Goal: Check status: Check status

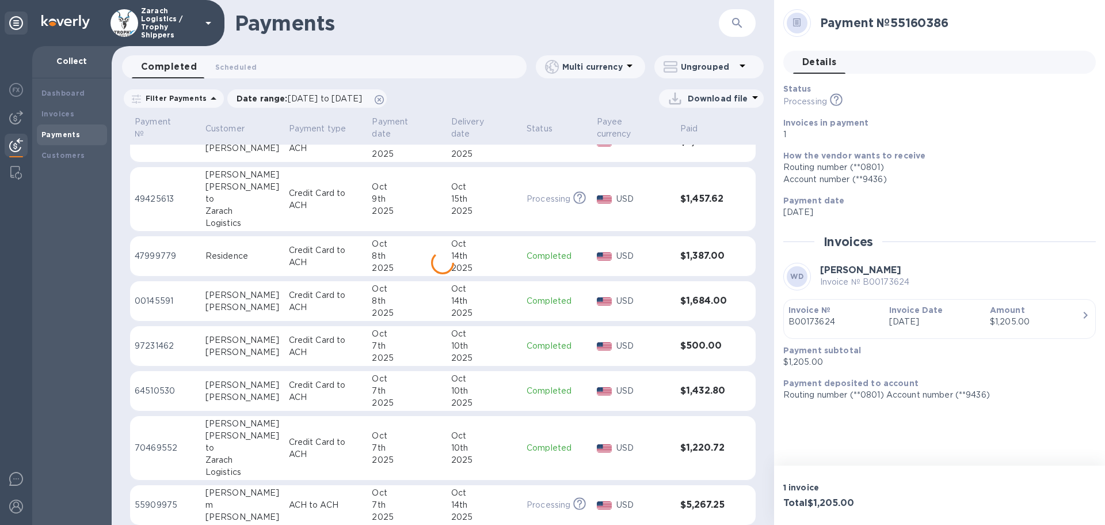
scroll to position [574, 0]
click at [146, 294] on p "00145591" at bounding box center [166, 300] width 62 height 12
click at [164, 249] on p "47999779" at bounding box center [166, 255] width 62 height 12
